Goal: Information Seeking & Learning: Learn about a topic

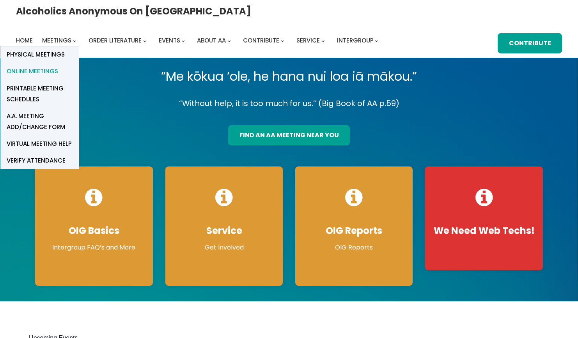
click at [58, 66] on span "Online Meetings" at bounding box center [33, 71] width 52 height 11
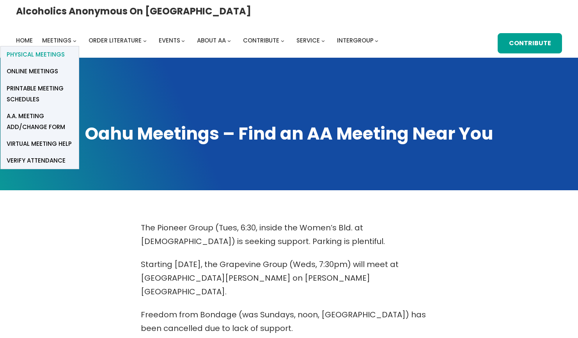
click at [65, 49] on span "Physical Meetings" at bounding box center [36, 54] width 58 height 11
click at [58, 66] on span "Online Meetings" at bounding box center [33, 71] width 52 height 11
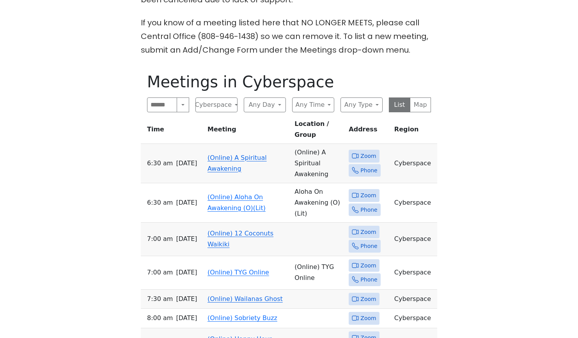
scroll to position [329, 0]
click at [222, 184] on td "(Online) Aloha On Awakening (O)(Lit)" at bounding box center [248, 203] width 87 height 39
